Goal: Task Accomplishment & Management: Manage account settings

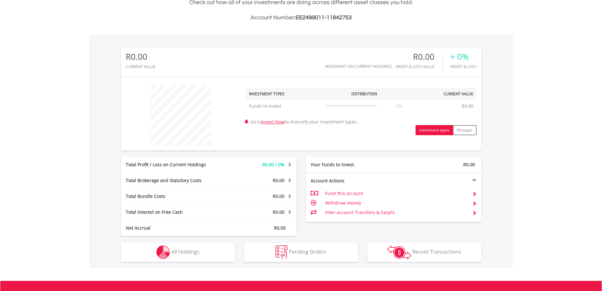
scroll to position [158, 0]
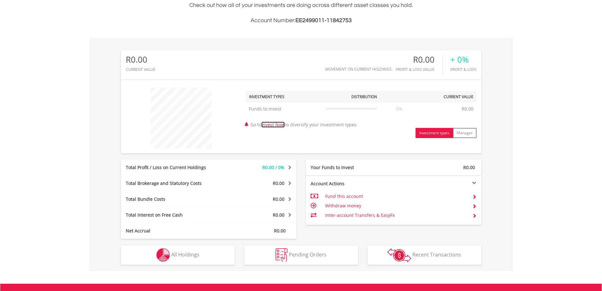
click at [278, 124] on link "Invest Now" at bounding box center [273, 124] width 23 height 6
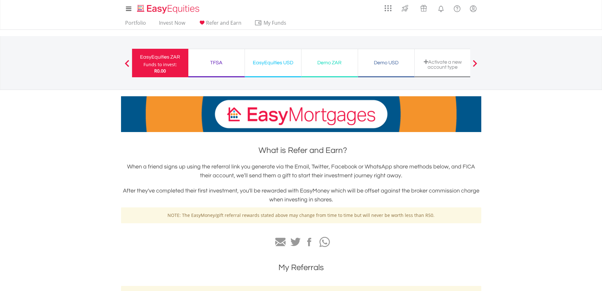
click at [222, 61] on div "TFSA" at bounding box center [216, 62] width 49 height 9
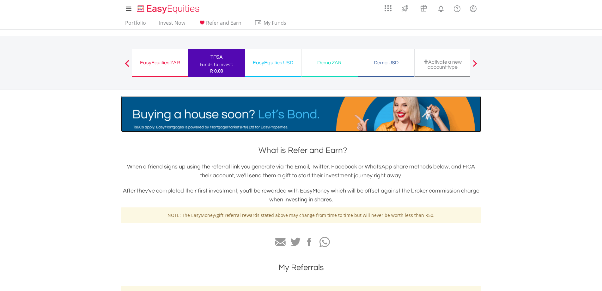
click at [252, 123] on img at bounding box center [301, 114] width 361 height 36
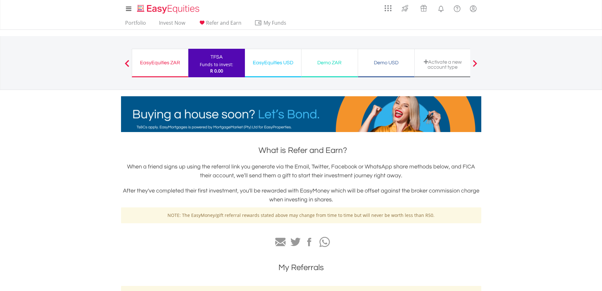
click at [280, 66] on div "EasyEquities USD" at bounding box center [273, 62] width 49 height 9
click at [336, 65] on div "Demo ZAR" at bounding box center [329, 62] width 49 height 9
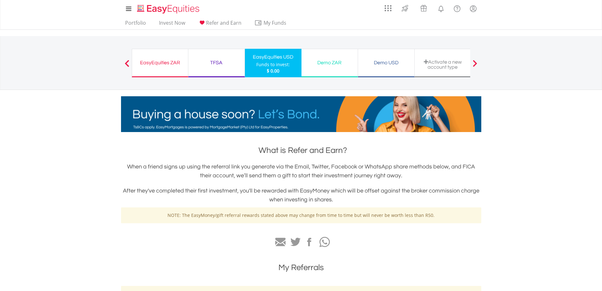
click at [452, 66] on div "Activate a new account type" at bounding box center [443, 64] width 49 height 10
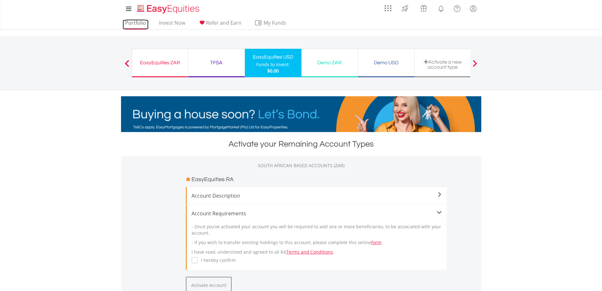
click at [130, 22] on link "Portfolio" at bounding box center [136, 25] width 26 height 10
